Goal: Information Seeking & Learning: Learn about a topic

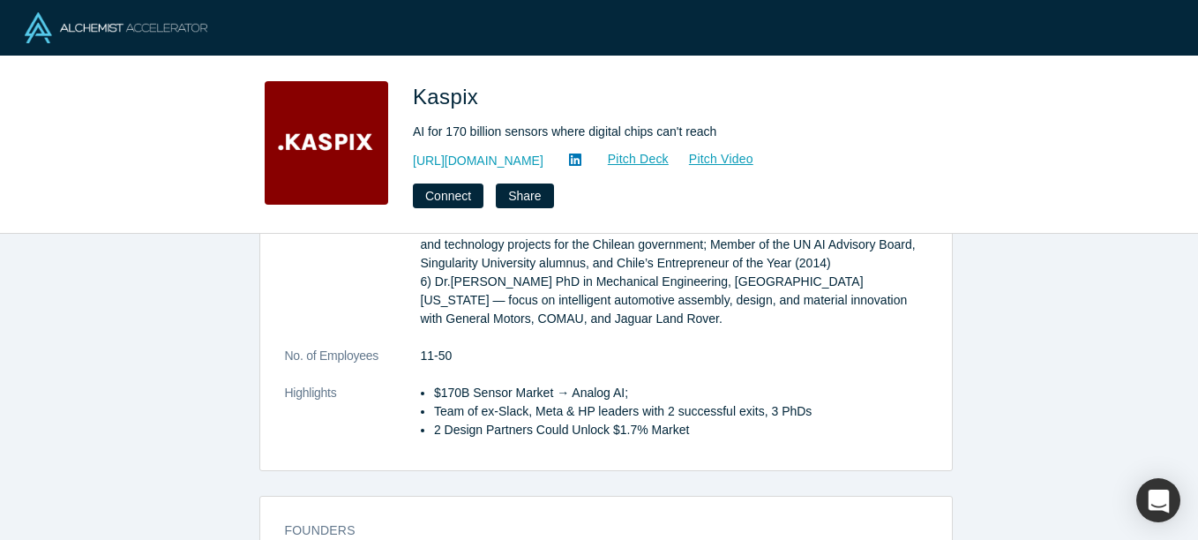
scroll to position [645, 0]
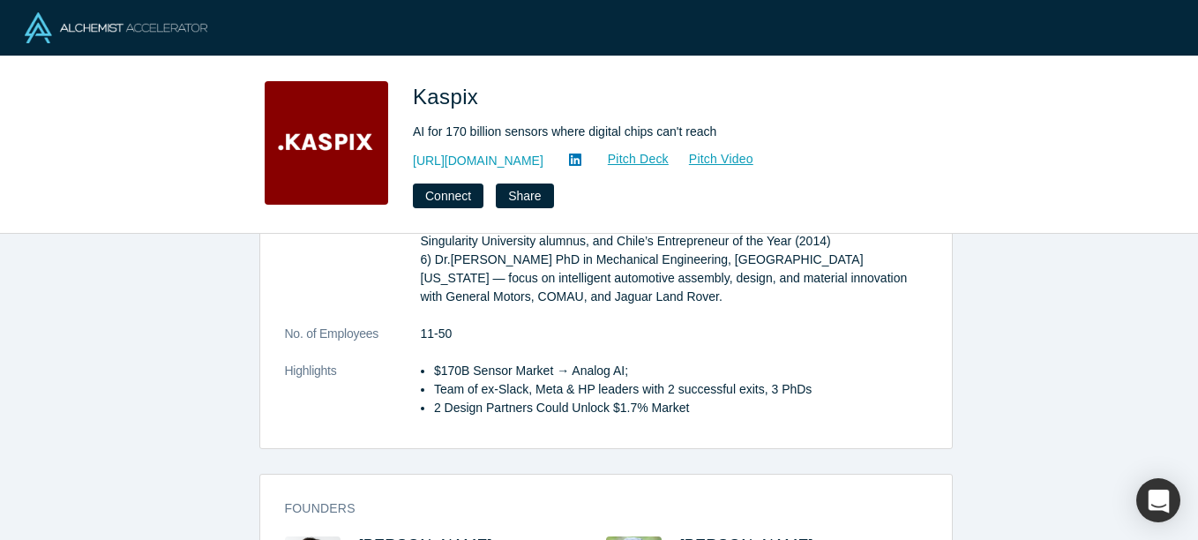
click at [463, 362] on li "$170B Sensor Market → Analog AI;" at bounding box center [680, 371] width 493 height 19
drag, startPoint x: 463, startPoint y: 326, endPoint x: 468, endPoint y: 383, distance: 57.5
click at [468, 383] on dl "Description KASPIX enables analog AI circuits to be designed and licensed at sc…" at bounding box center [606, 56] width 642 height 760
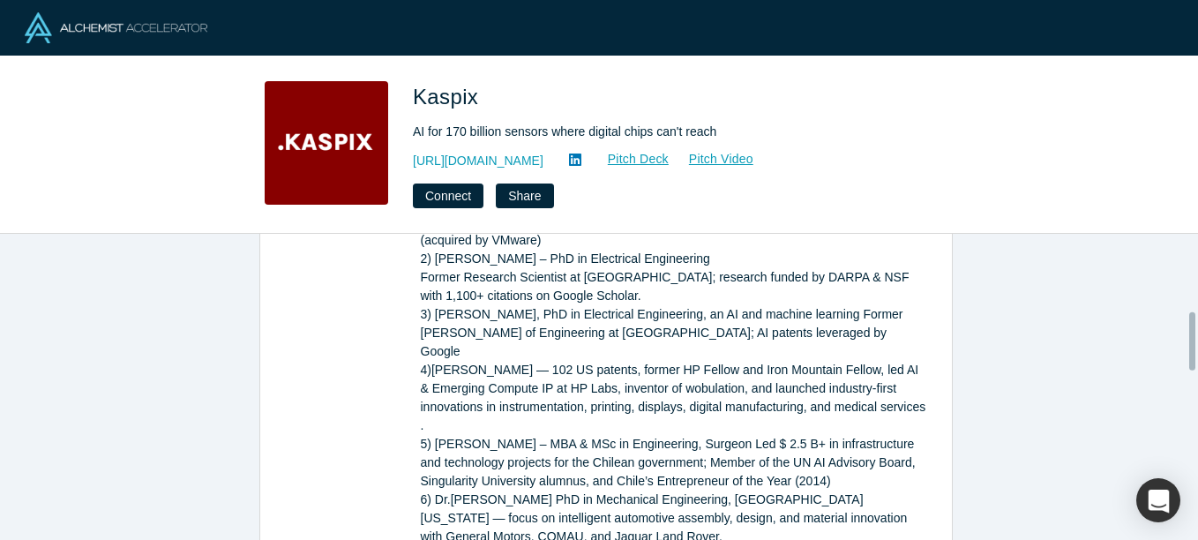
scroll to position [404, 0]
